Goal: Browse casually: Explore the website without a specific task or goal

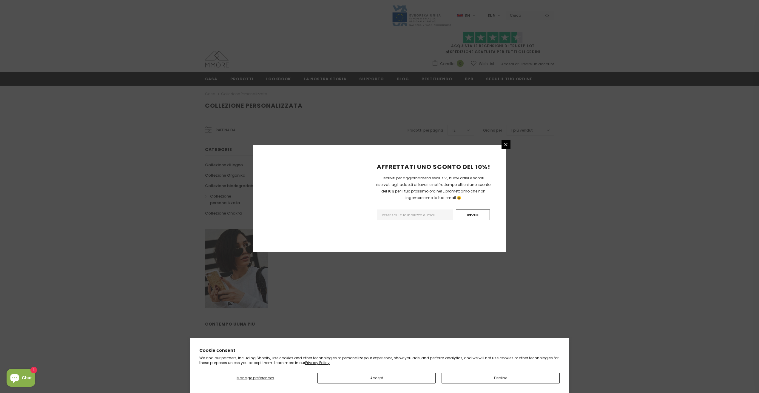
scroll to position [217, 0]
